Goal: Use online tool/utility: Utilize a website feature to perform a specific function

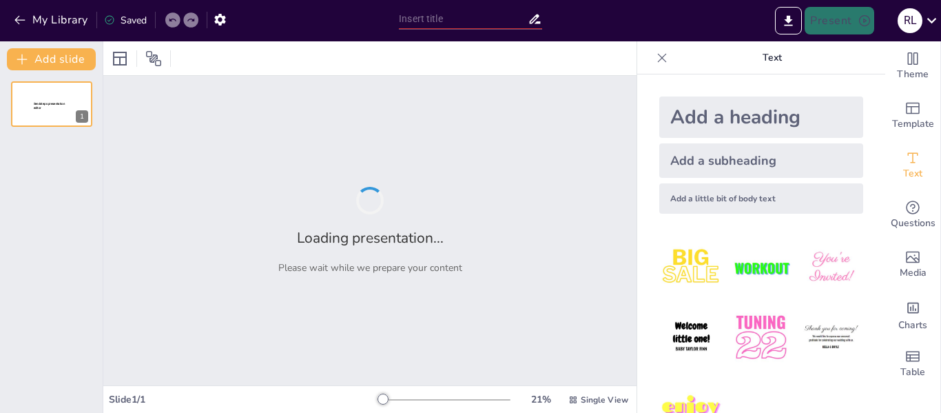
type input "Criptomonedas en [GEOGRAPHIC_DATA]: Un Análisis Legal y Económico de la Nueva R…"
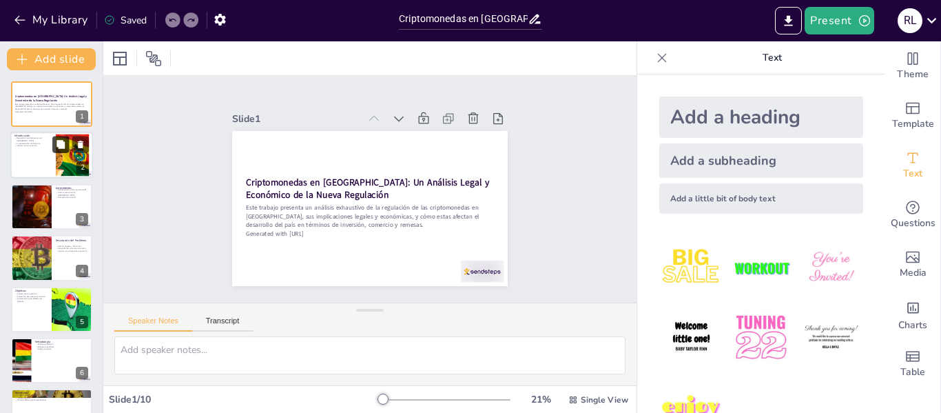
click at [65, 147] on icon at bounding box center [60, 145] width 8 height 8
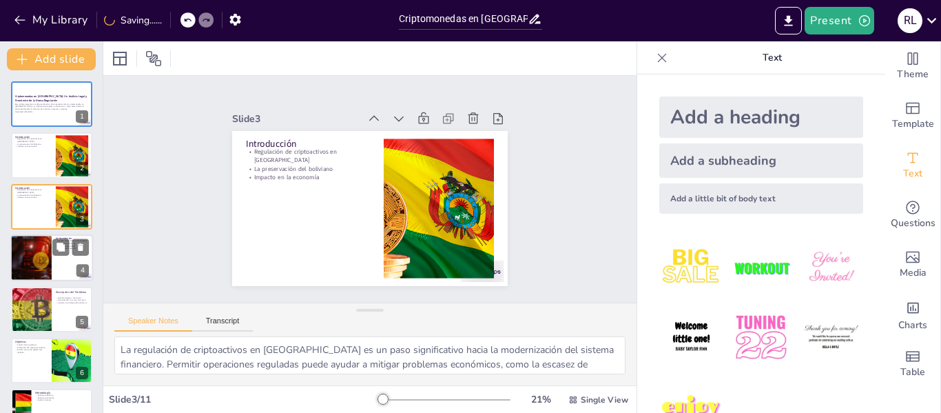
click at [58, 258] on div at bounding box center [51, 257] width 83 height 47
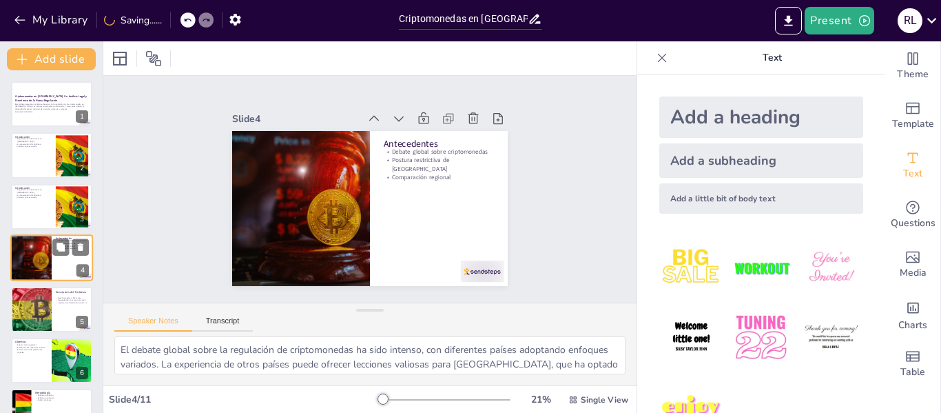
scroll to position [17, 0]
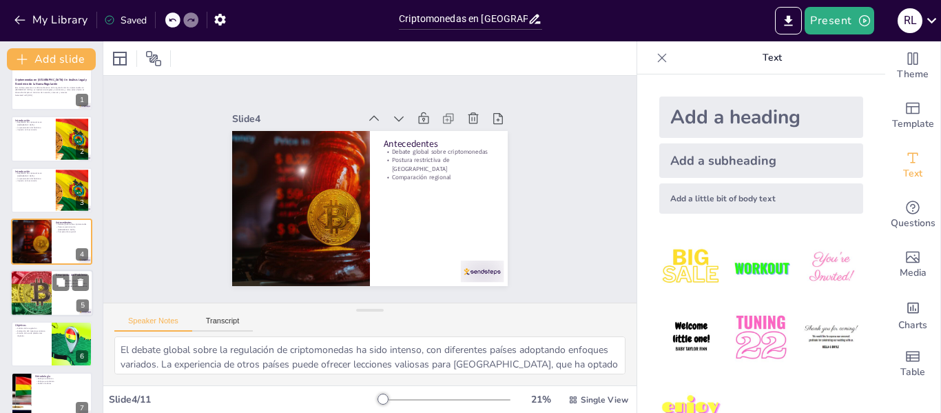
click at [60, 291] on div at bounding box center [51, 292] width 83 height 47
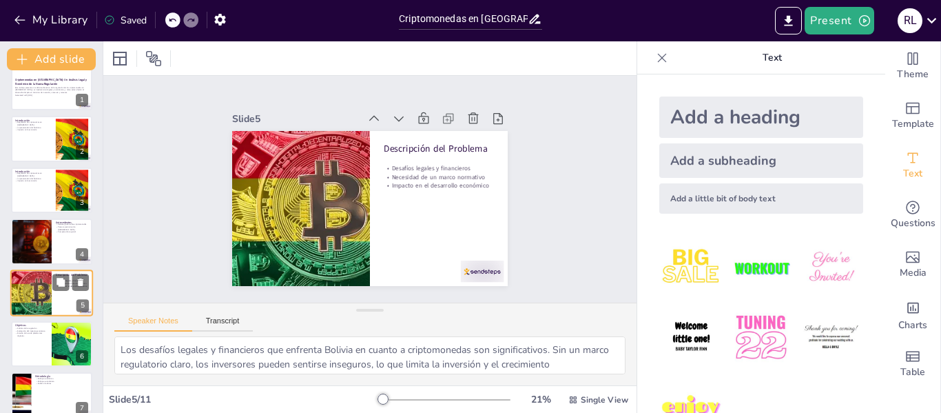
scroll to position [68, 0]
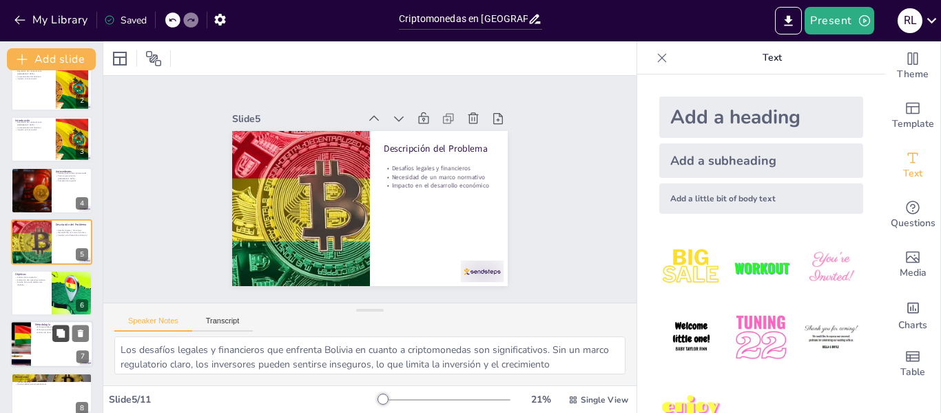
click at [57, 335] on icon at bounding box center [60, 333] width 8 height 8
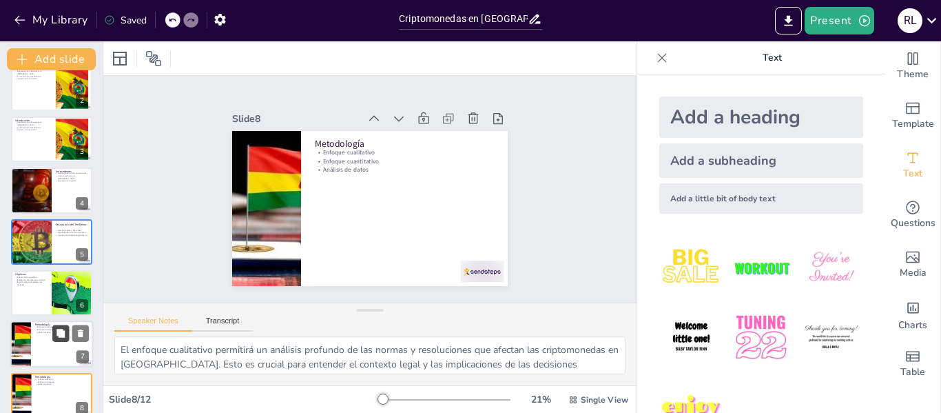
scroll to position [221, 0]
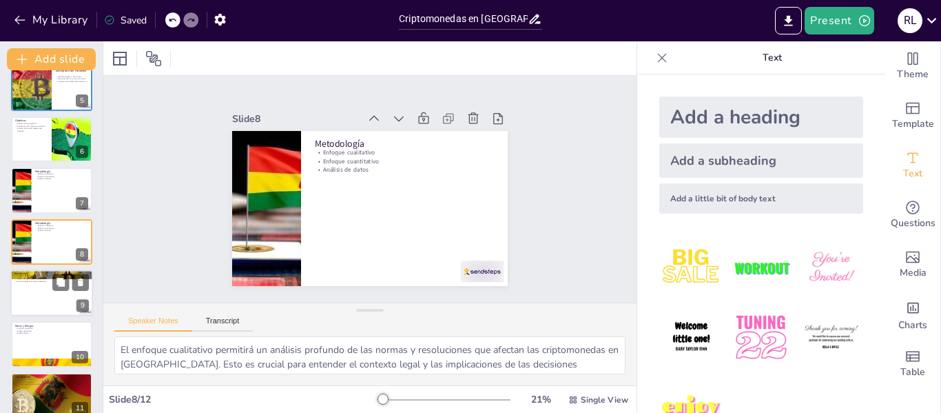
click at [56, 301] on div at bounding box center [51, 292] width 83 height 47
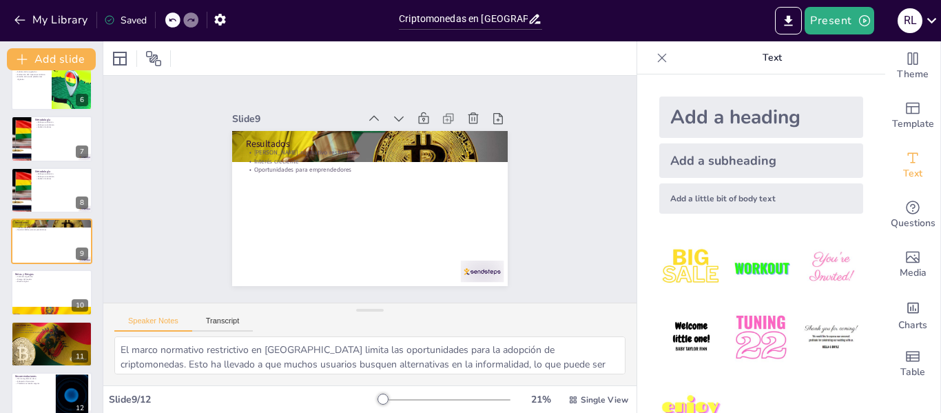
scroll to position [289, 0]
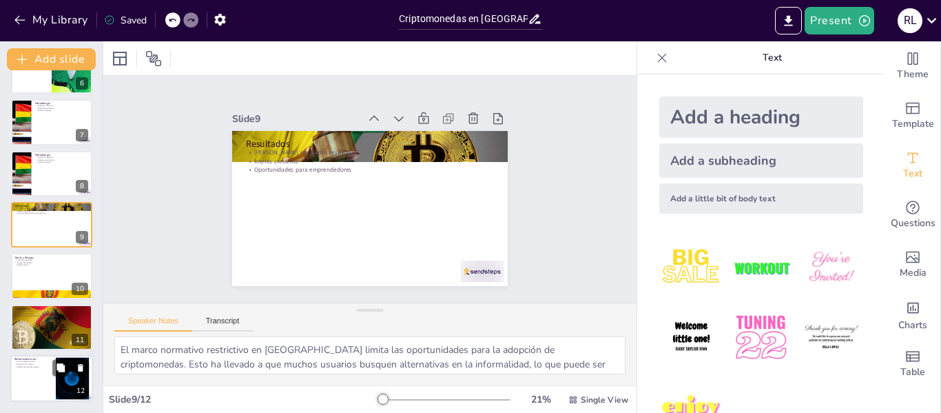
click at [59, 377] on div at bounding box center [72, 379] width 74 height 42
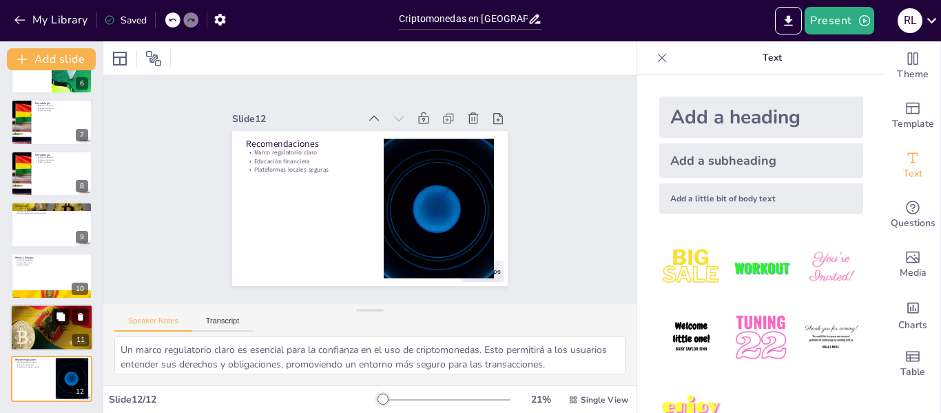
click at [61, 323] on button at bounding box center [60, 316] width 17 height 17
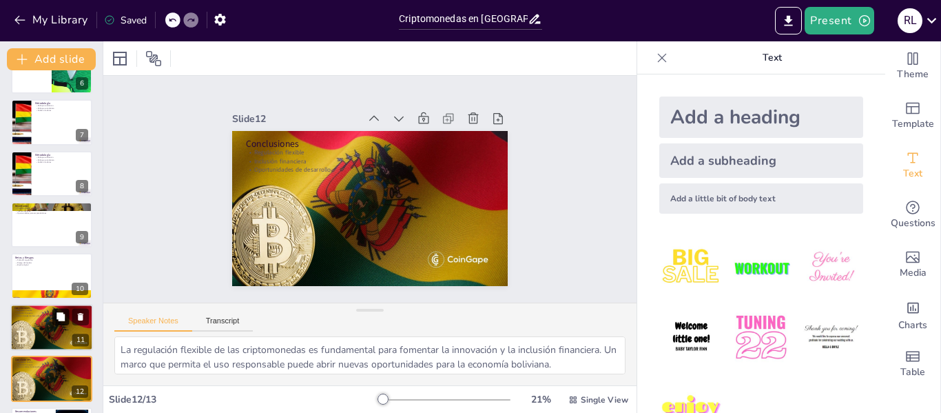
scroll to position [340, 0]
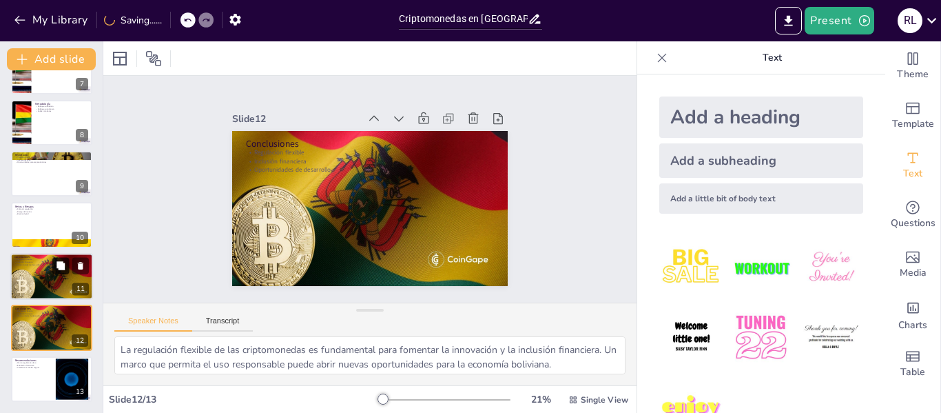
click at [53, 271] on button at bounding box center [60, 265] width 17 height 17
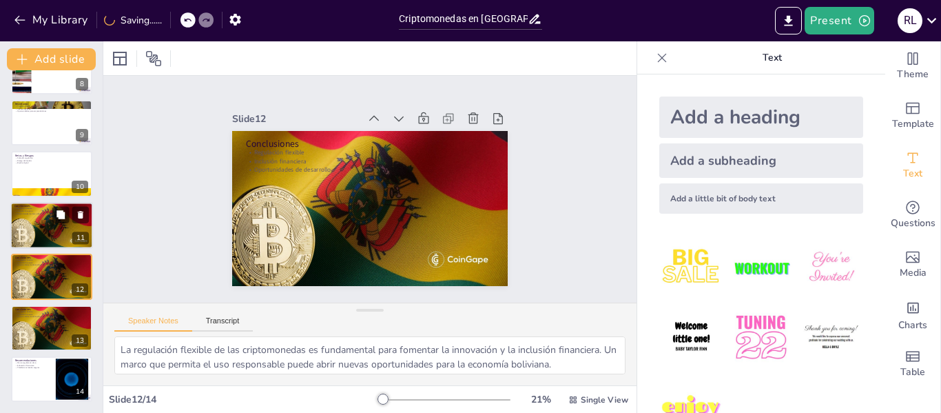
click at [48, 226] on div at bounding box center [51, 225] width 83 height 47
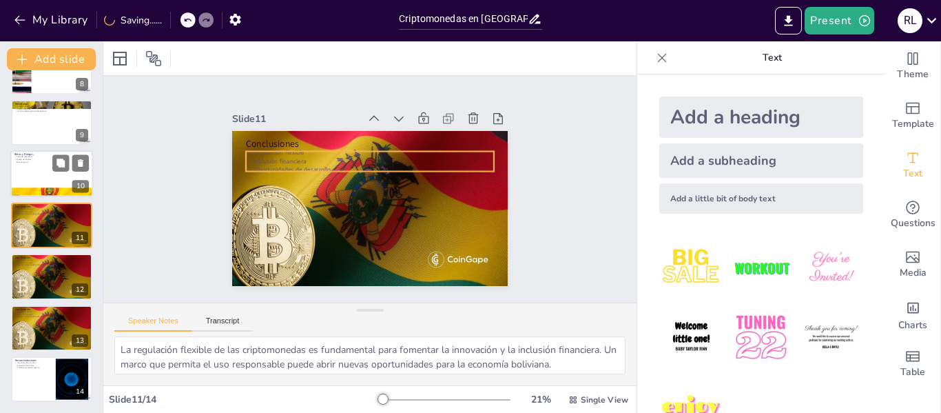
scroll to position [375, 0]
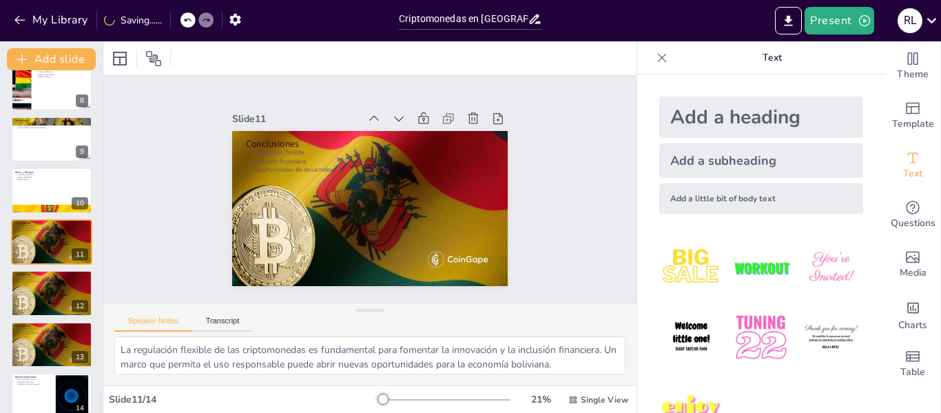
click at [74, 166] on div "Criptomonedas en [GEOGRAPHIC_DATA]: Un Análisis Legal y Económico de la Nueva R…" at bounding box center [51, 63] width 103 height 712
click at [49, 142] on div at bounding box center [51, 139] width 83 height 47
type textarea "El marco normativo restrictivo en [GEOGRAPHIC_DATA] limita las oportunidades pa…"
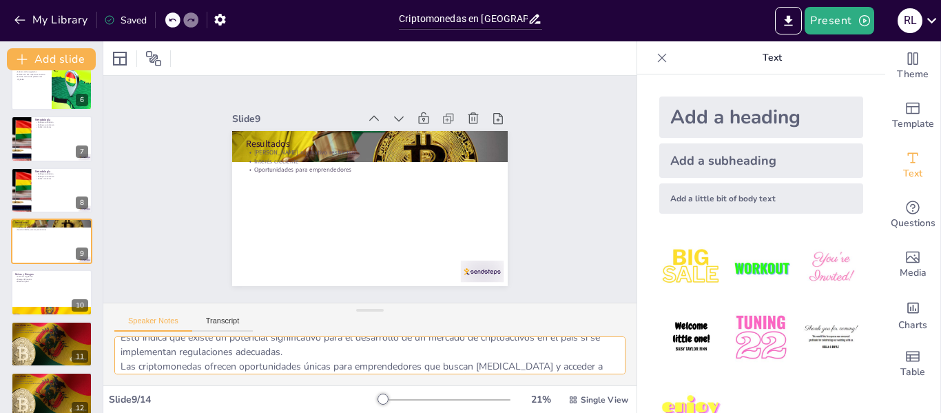
scroll to position [76, 0]
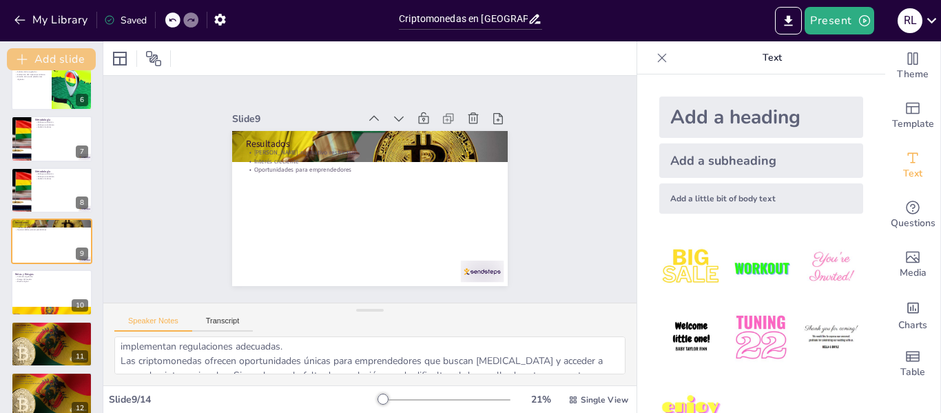
click at [29, 59] on icon "button" at bounding box center [22, 59] width 14 height 14
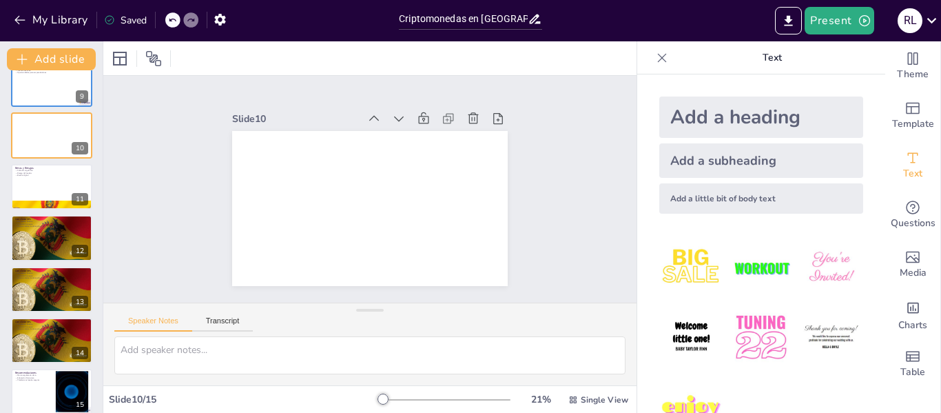
scroll to position [443, 0]
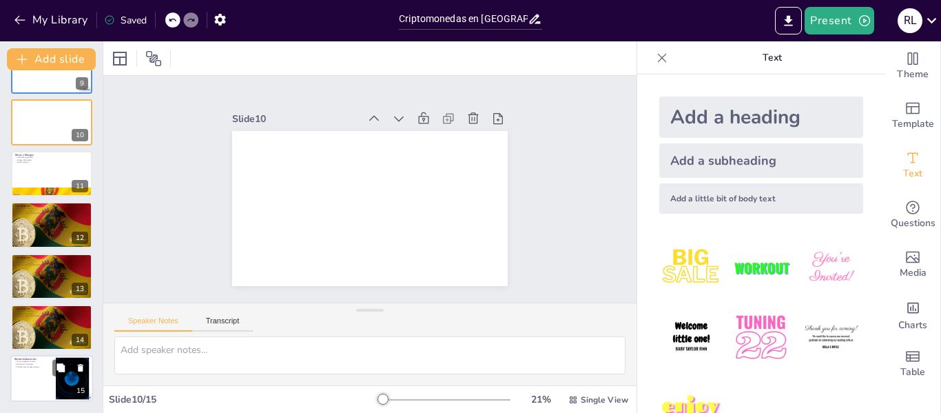
click at [41, 380] on div at bounding box center [51, 378] width 83 height 47
type textarea "Un marco regulatorio claro es esencial para la confianza en el uso de criptomon…"
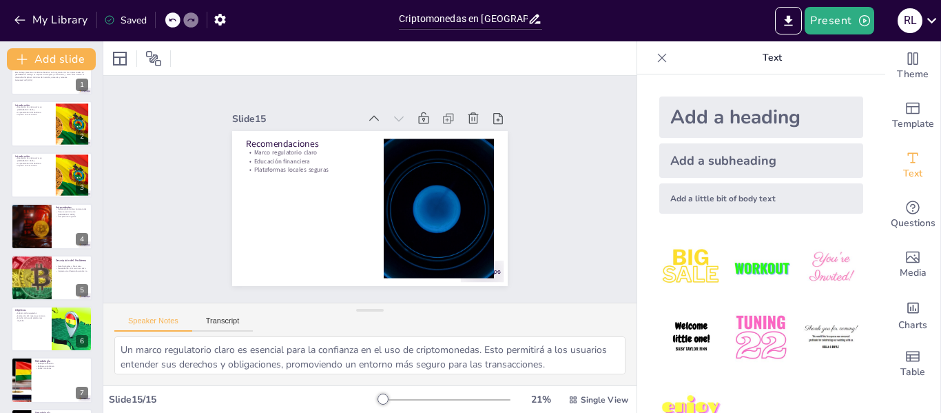
scroll to position [0, 0]
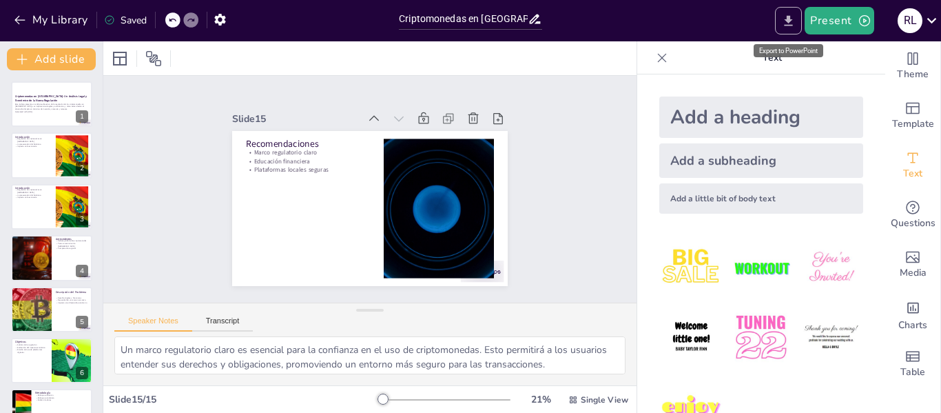
click at [791, 22] on icon "Export to PowerPoint" at bounding box center [789, 20] width 8 height 10
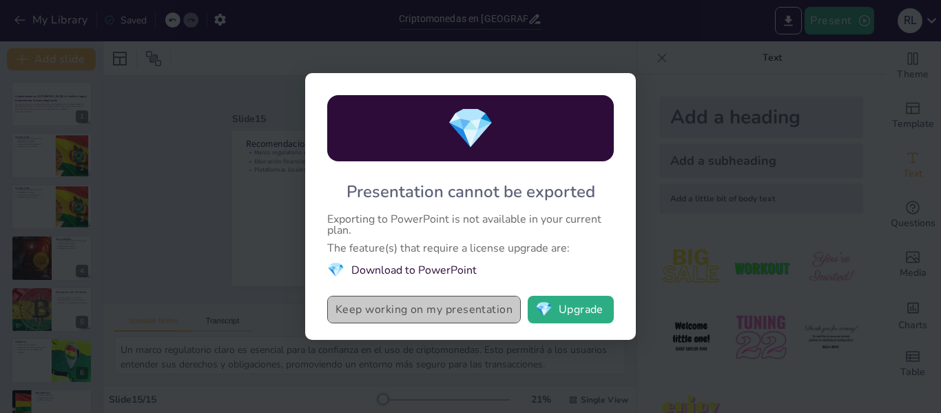
click at [490, 312] on button "Keep working on my presentation" at bounding box center [424, 310] width 194 height 28
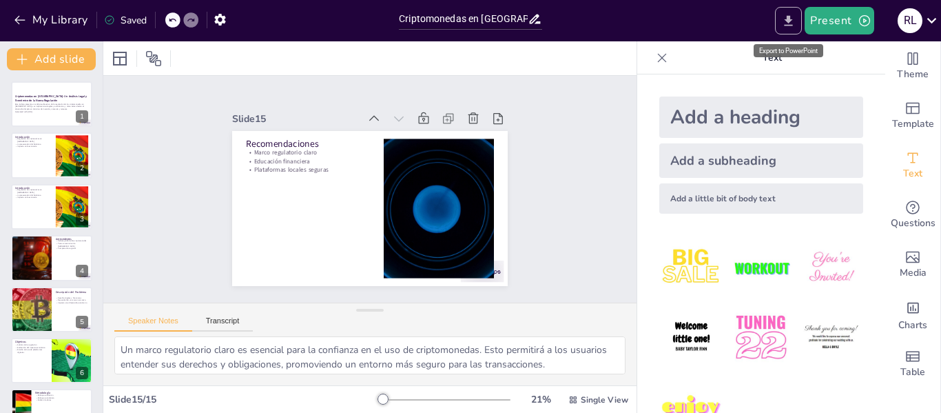
click at [787, 23] on icon "Export to PowerPoint" at bounding box center [788, 21] width 14 height 14
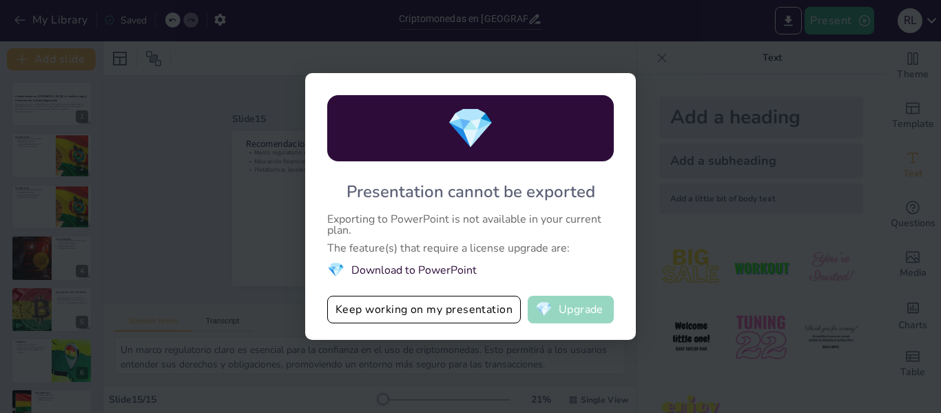
click at [561, 307] on button "💎 Upgrade" at bounding box center [571, 310] width 86 height 28
